Goal: Find specific fact: Find specific page/section

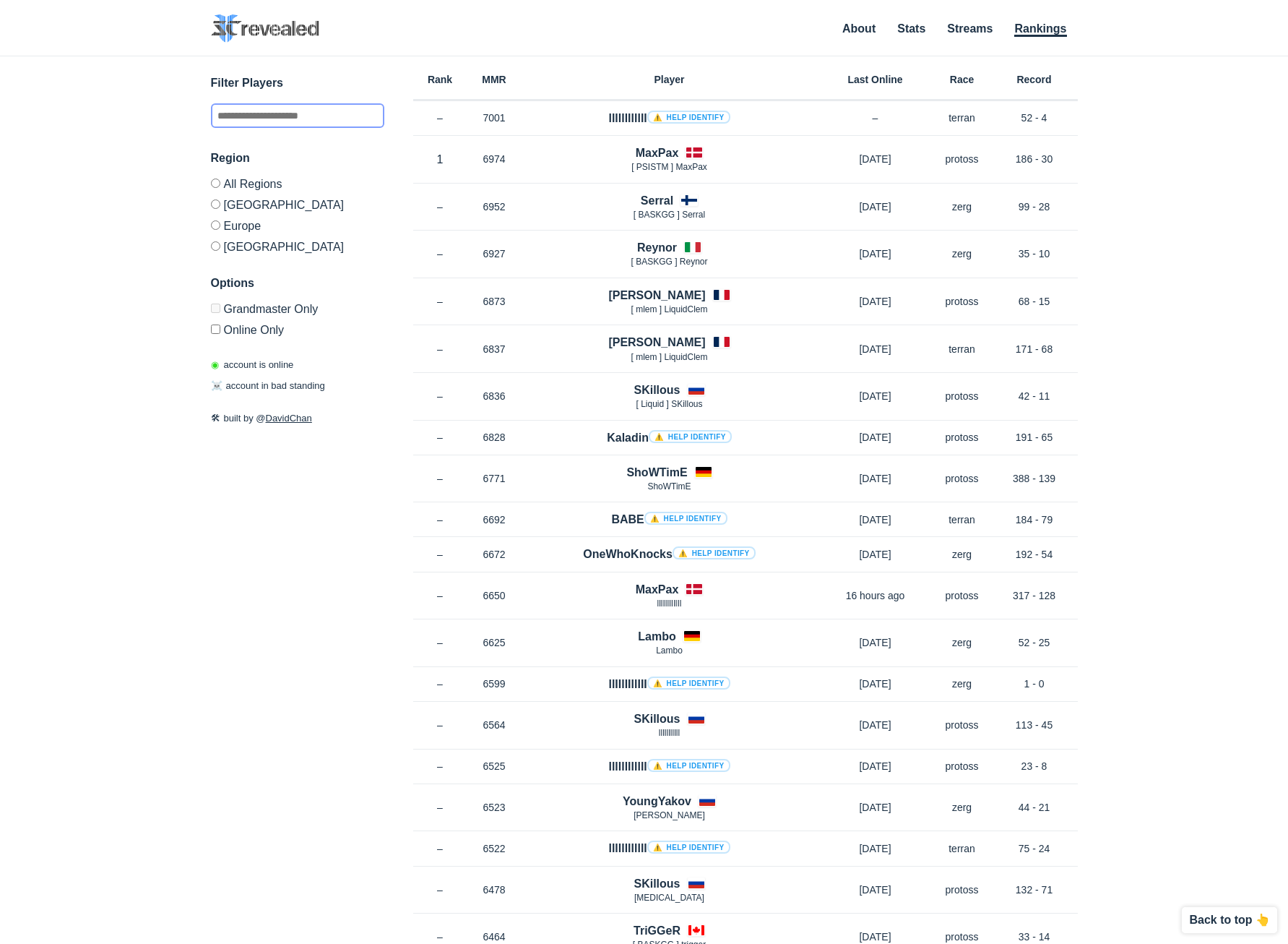
click at [267, 114] on input "text" at bounding box center [298, 115] width 174 height 25
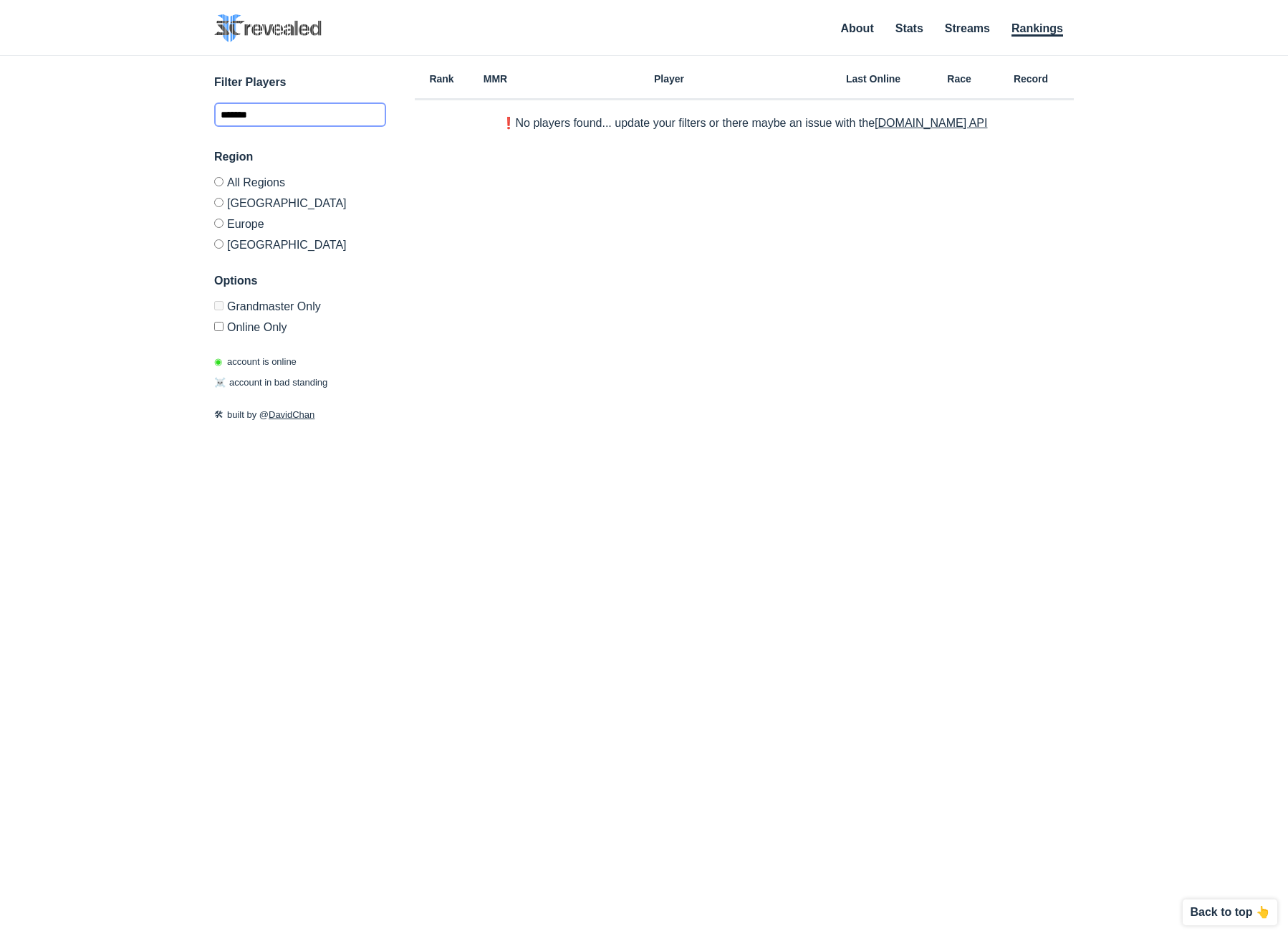
type input "********"
drag, startPoint x: 290, startPoint y: 118, endPoint x: 94, endPoint y: 118, distance: 196.0
click at [98, 117] on div "✕ Filter Players ******** Region All Regions [GEOGRAPHIC_DATA] [GEOGRAPHIC_DATA…" at bounding box center [644, 477] width 1259 height 844
